Goal: Communication & Community: Answer question/provide support

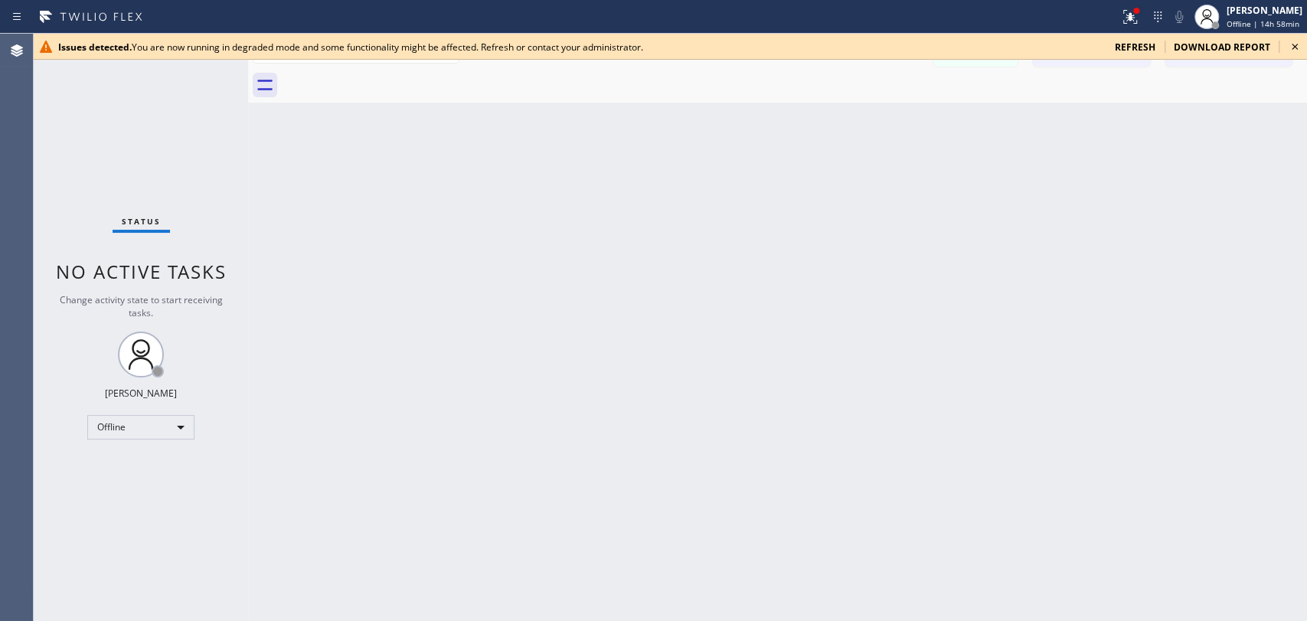
click at [1295, 46] on icon at bounding box center [1295, 47] width 6 height 6
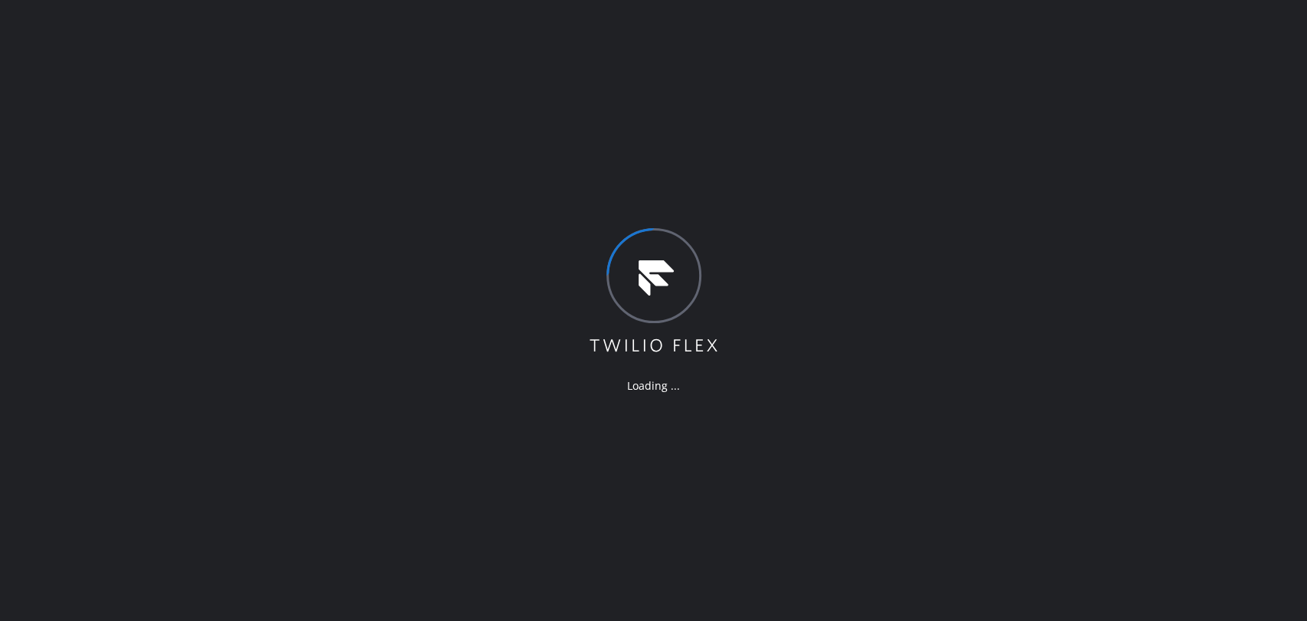
click at [1024, 211] on div "Loading ..." at bounding box center [653, 310] width 1307 height 621
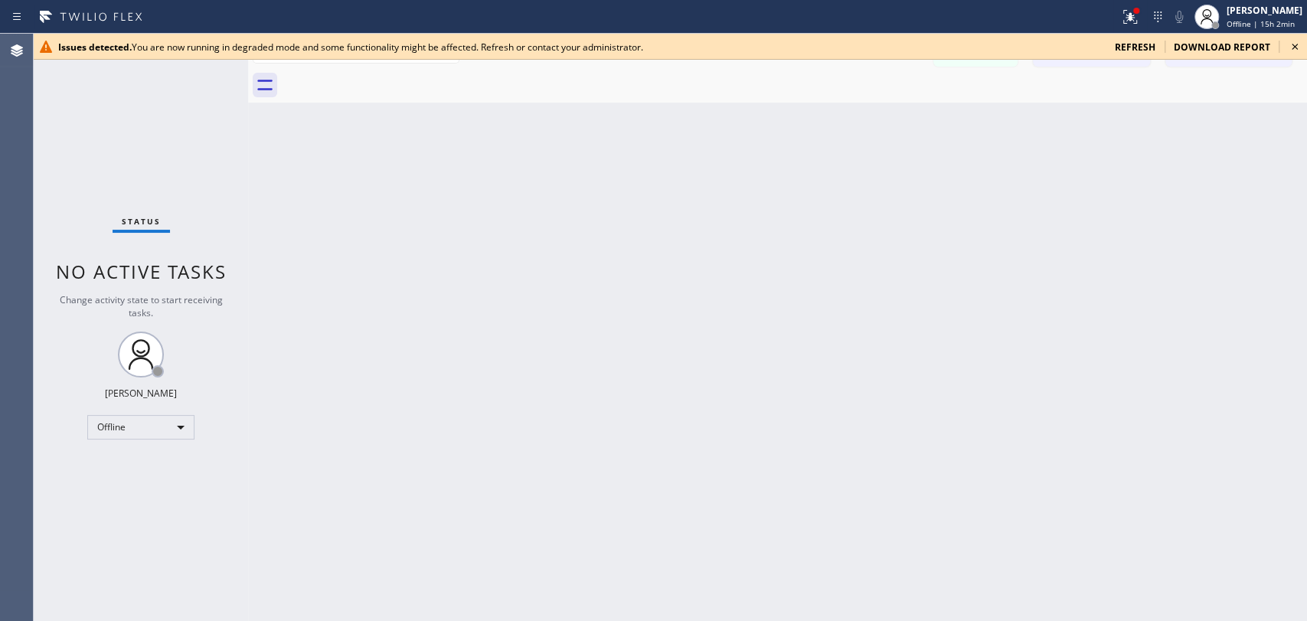
click at [120, 439] on div "Status No active tasks Change activity state to start receiving tasks. Maria Ta…" at bounding box center [141, 327] width 214 height 587
click at [129, 430] on div "Offline" at bounding box center [140, 427] width 107 height 25
click at [129, 469] on li "Available" at bounding box center [140, 465] width 104 height 18
click at [1296, 47] on icon at bounding box center [1295, 47] width 6 height 6
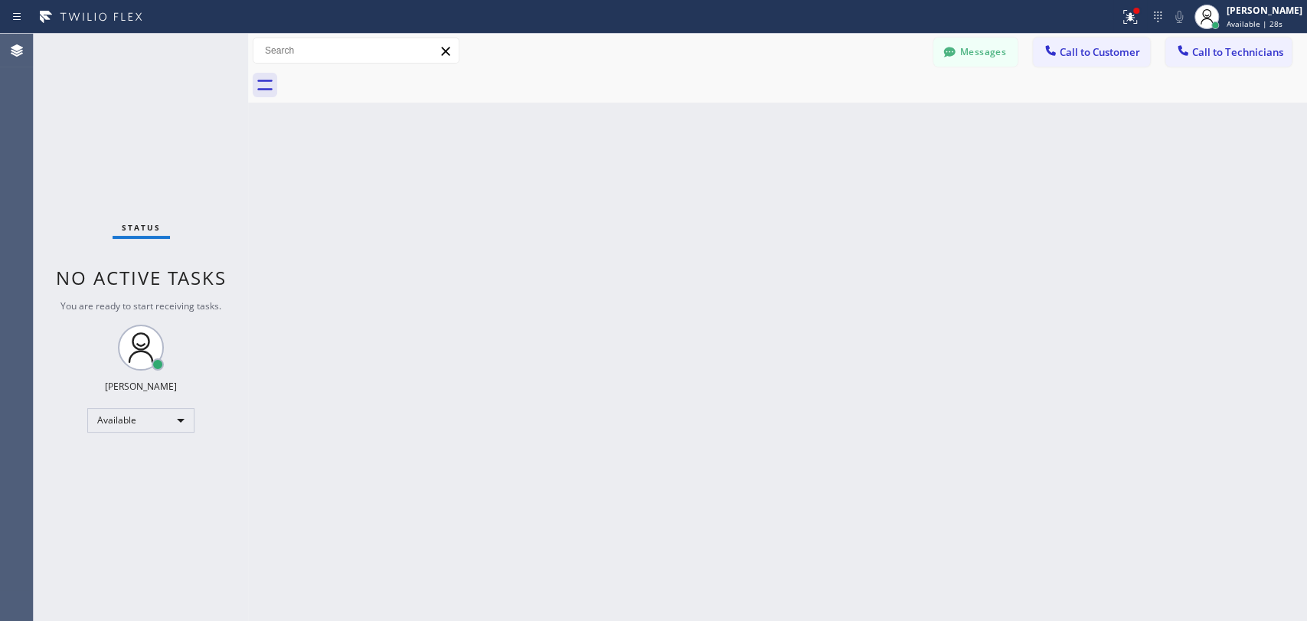
click at [1253, 54] on span "Call to Technicians" at bounding box center [1237, 52] width 91 height 14
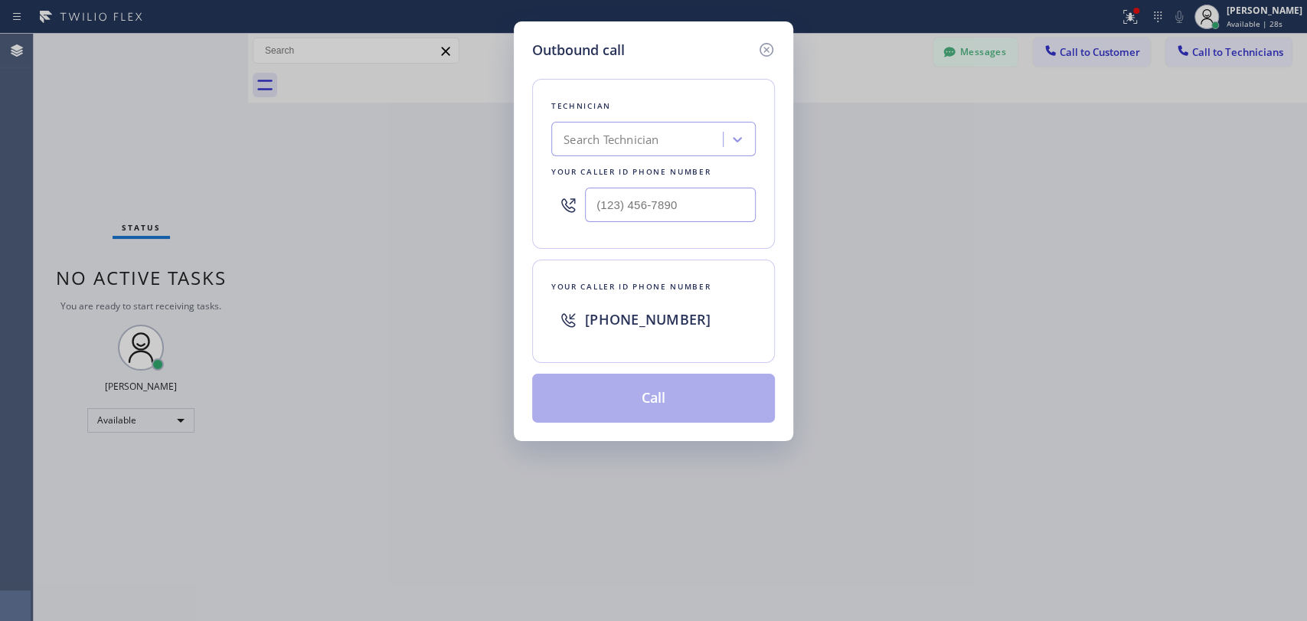
click at [588, 142] on div "Search Technician" at bounding box center [611, 140] width 95 height 18
type input "serge"
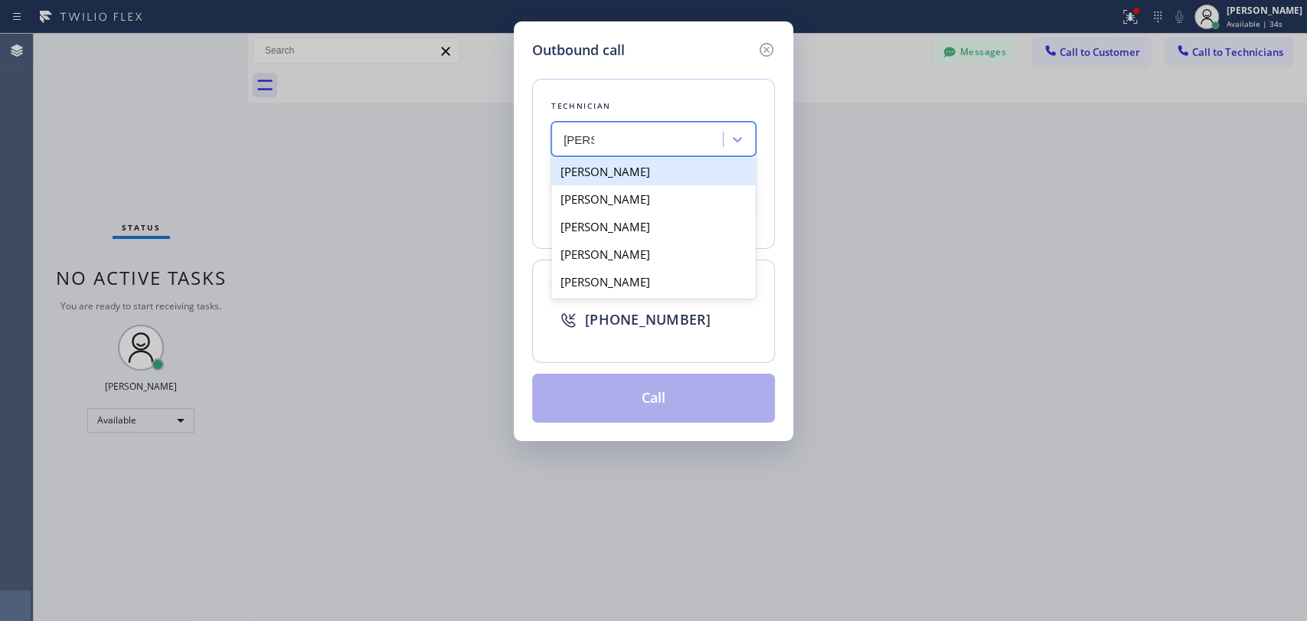
click at [623, 167] on div "[PERSON_NAME]" at bounding box center [653, 172] width 204 height 28
type input "(323) 304-1325"
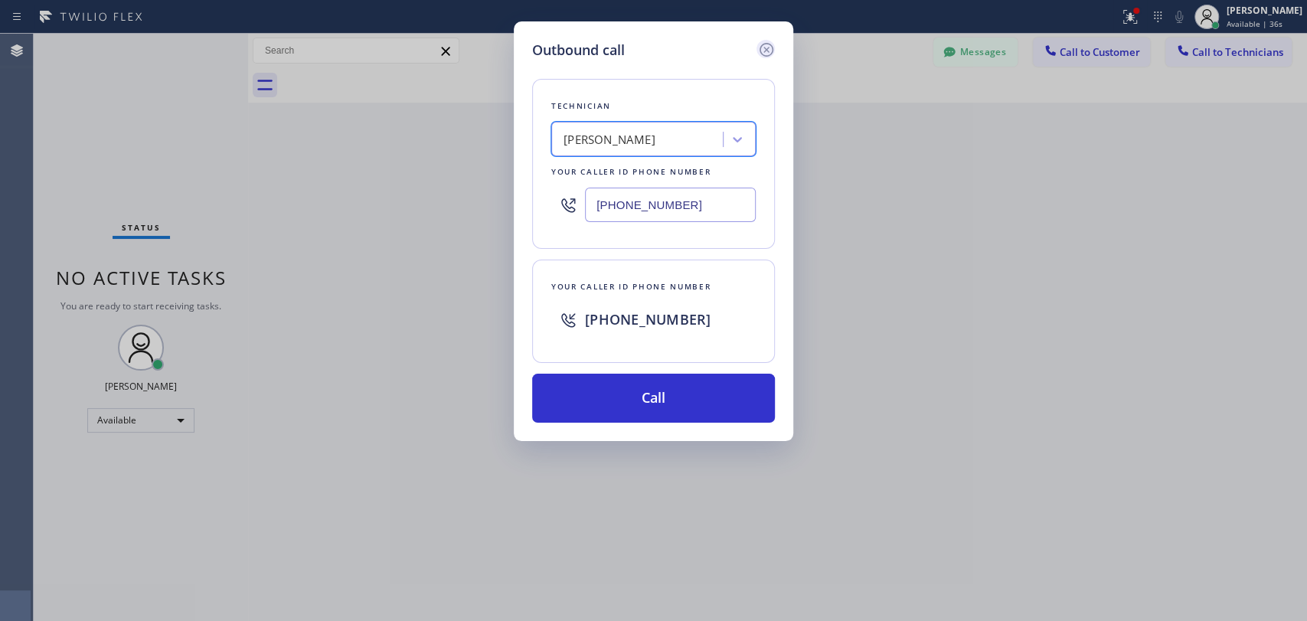
click at [763, 45] on icon at bounding box center [766, 50] width 18 height 18
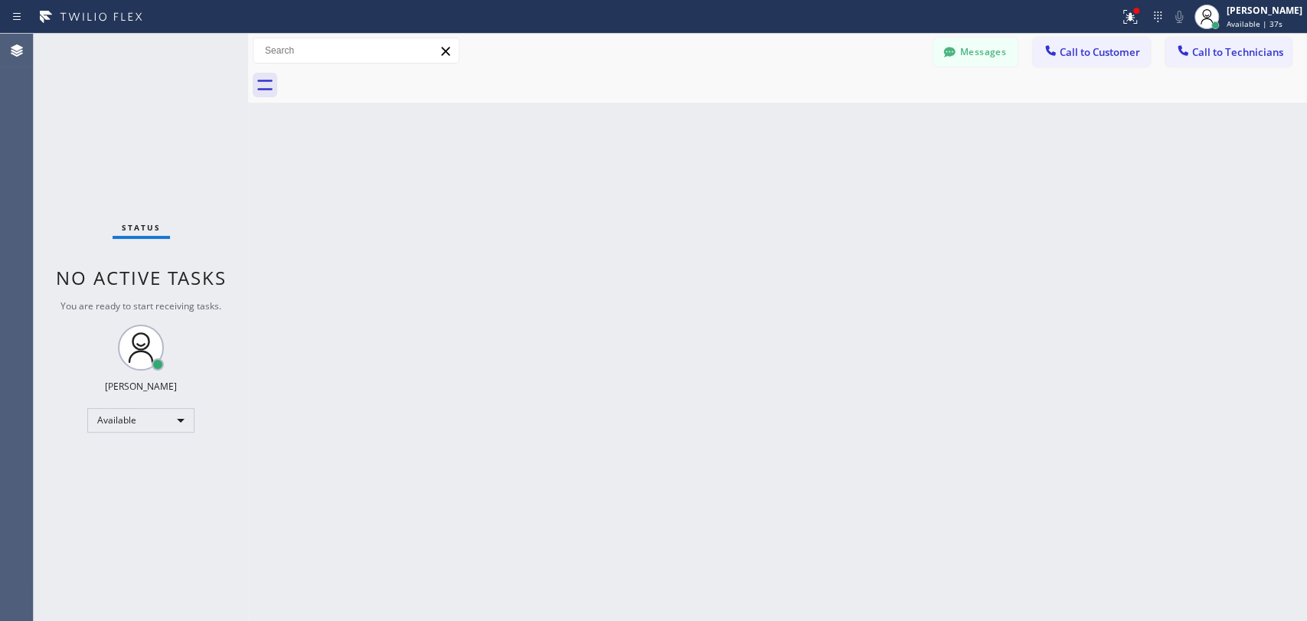
click at [386, 252] on div "Back to Dashboard Change Sender ID Customers Technicians VK Vadim Korol 09/03 0…" at bounding box center [777, 327] width 1059 height 587
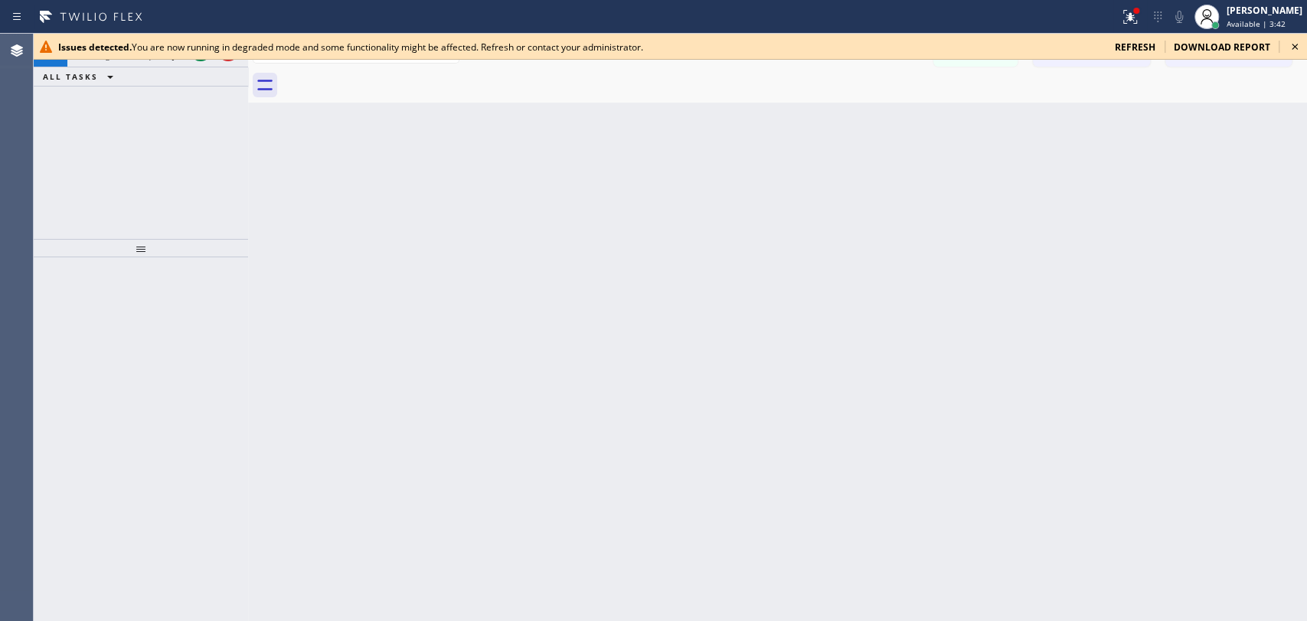
drag, startPoint x: 1290, startPoint y: 50, endPoint x: 1272, endPoint y: 47, distance: 17.8
click at [1290, 51] on icon at bounding box center [1295, 47] width 18 height 18
